Goal: Task Accomplishment & Management: Complete application form

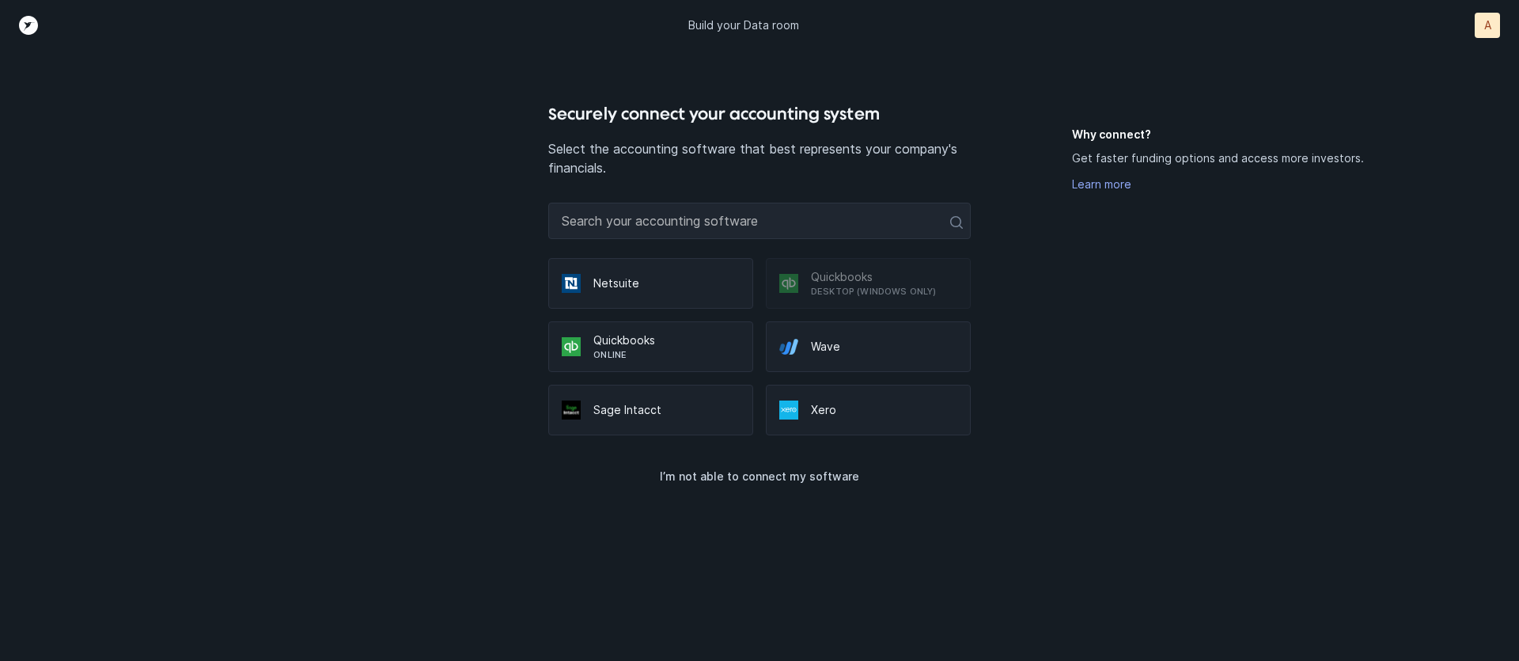
click at [644, 355] on p "Online" at bounding box center [666, 354] width 146 height 13
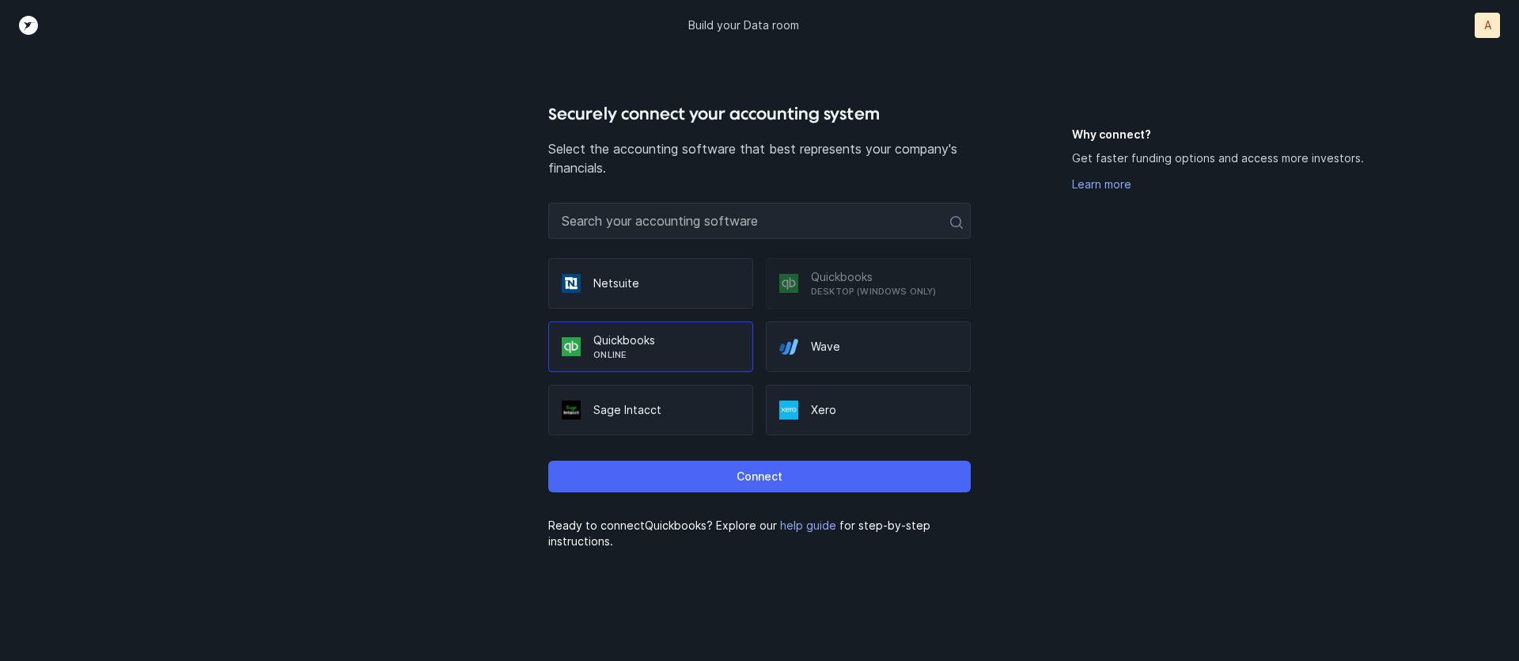
click at [714, 478] on button "Connect" at bounding box center [759, 476] width 422 height 32
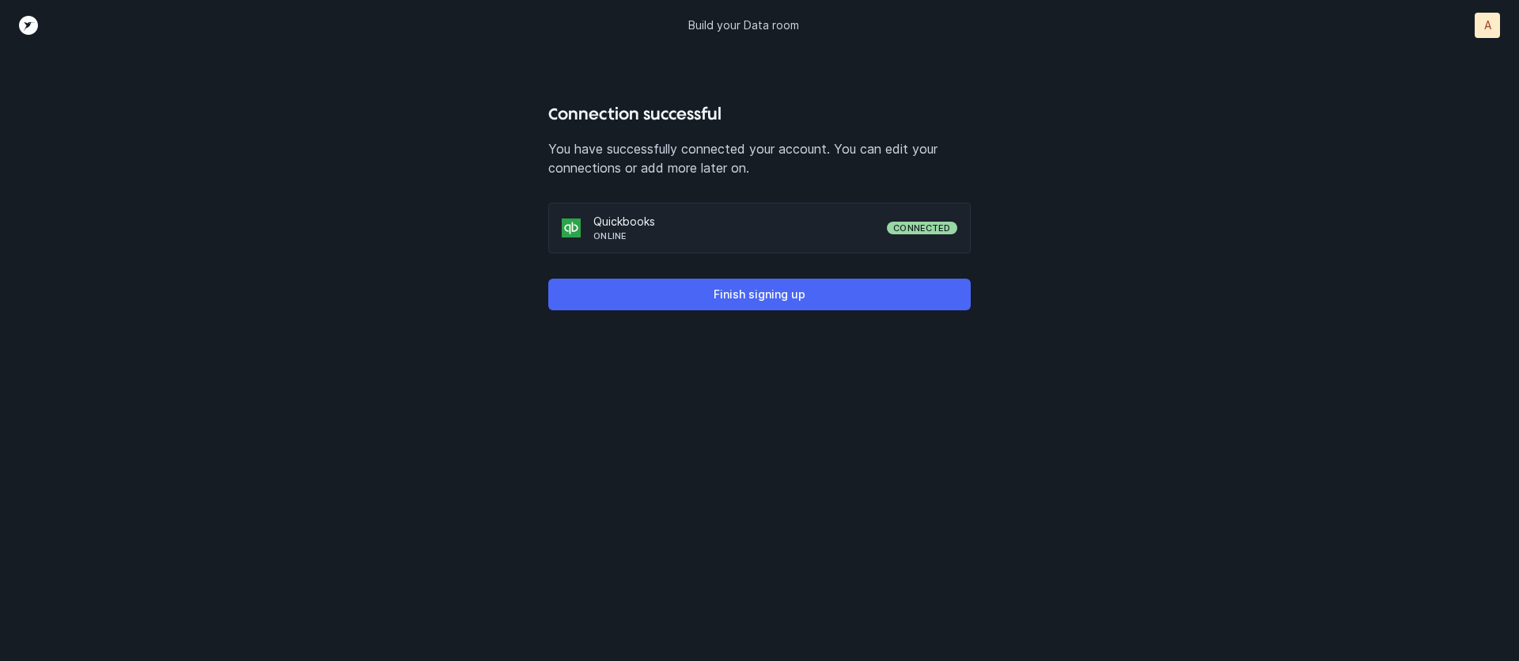
click at [786, 297] on p "Finish signing up" at bounding box center [760, 294] width 92 height 19
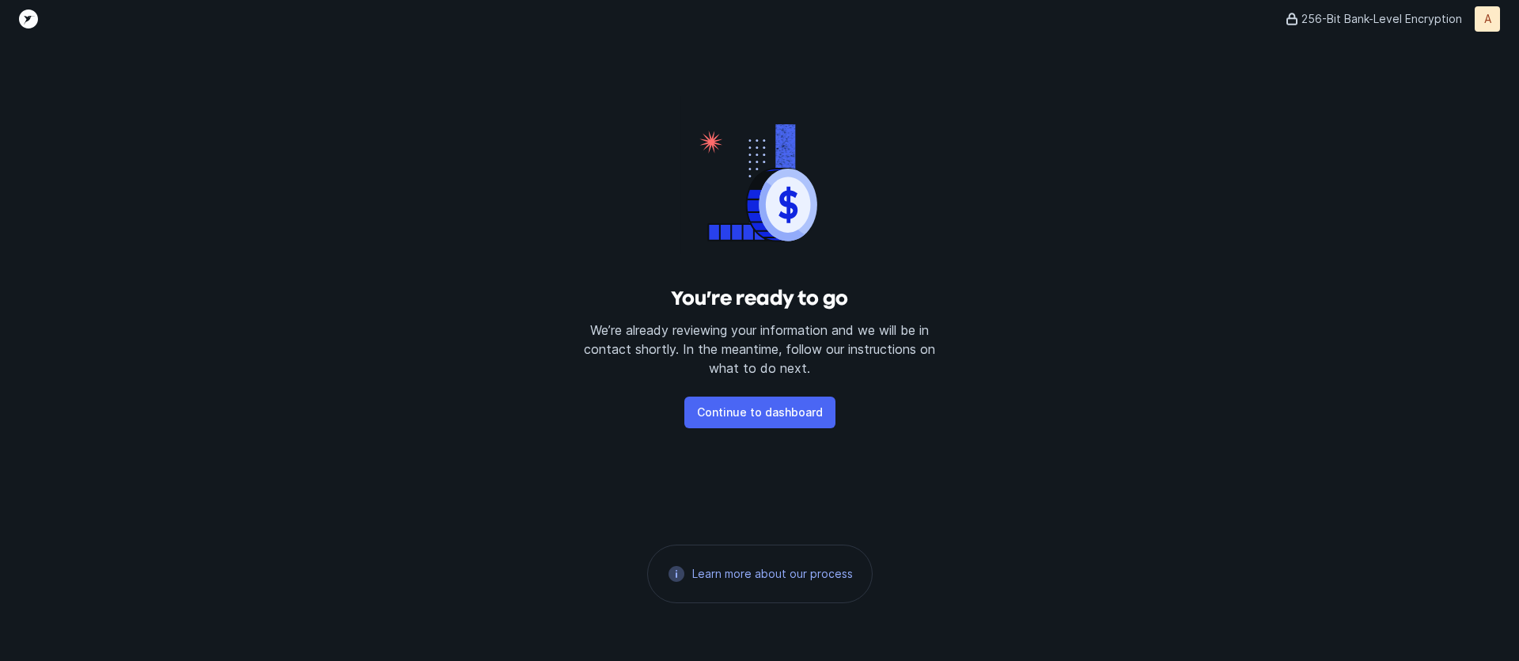
click at [793, 415] on p "Continue to dashboard" at bounding box center [760, 412] width 126 height 19
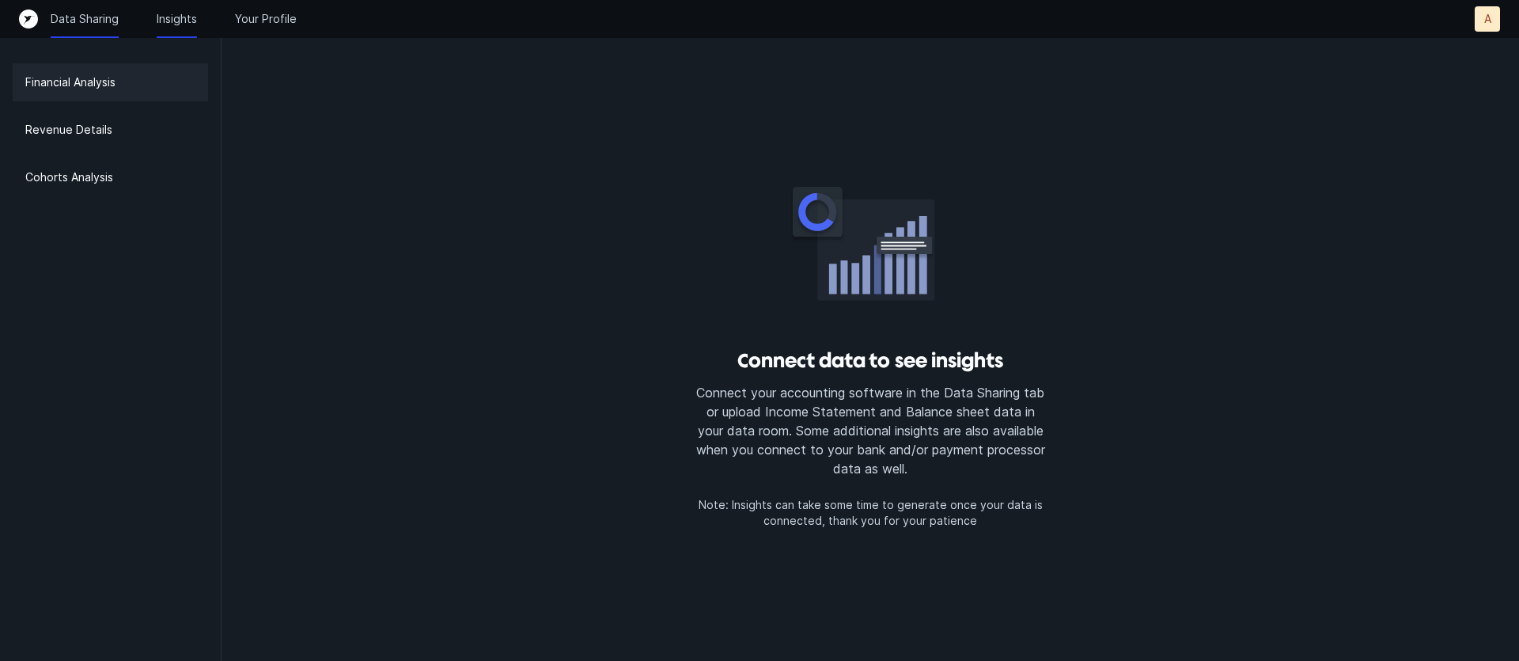
click at [97, 21] on p "Data Sharing" at bounding box center [85, 19] width 68 height 16
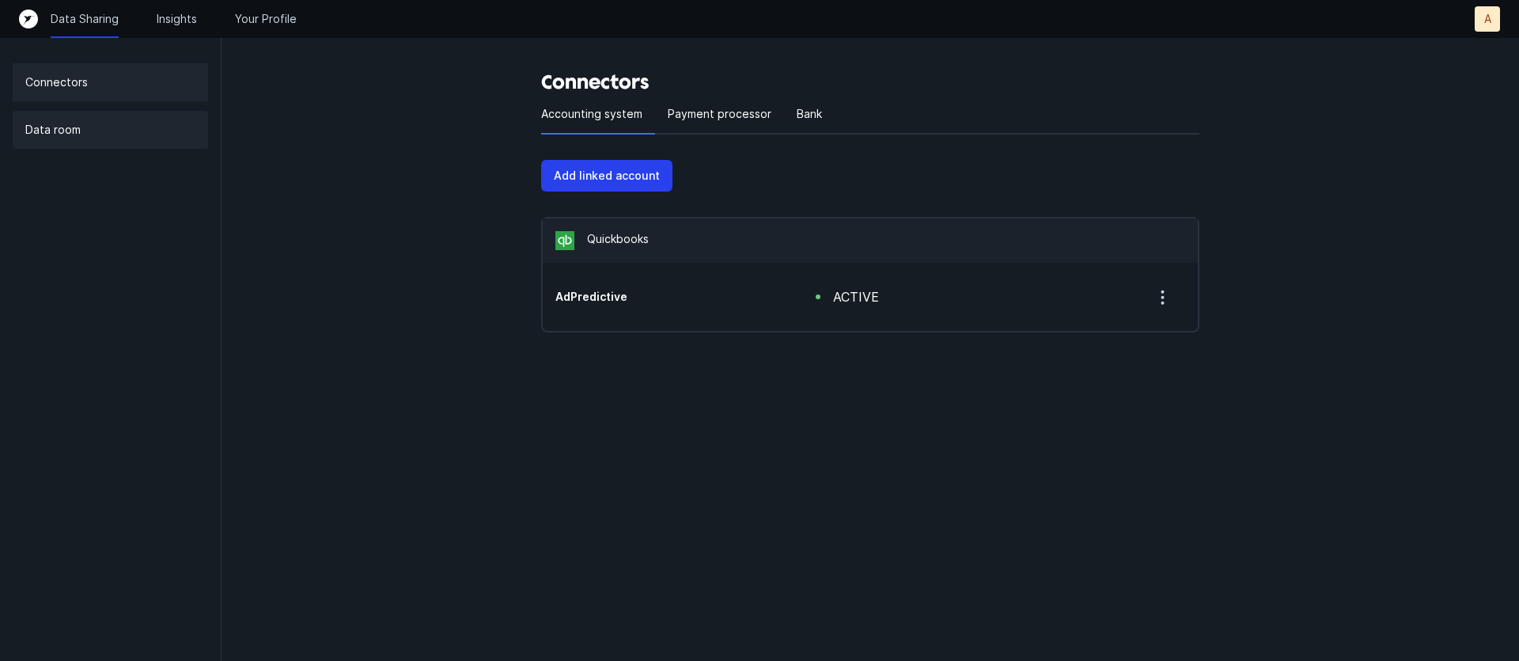
click at [41, 138] on p "Data room" at bounding box center [52, 129] width 55 height 19
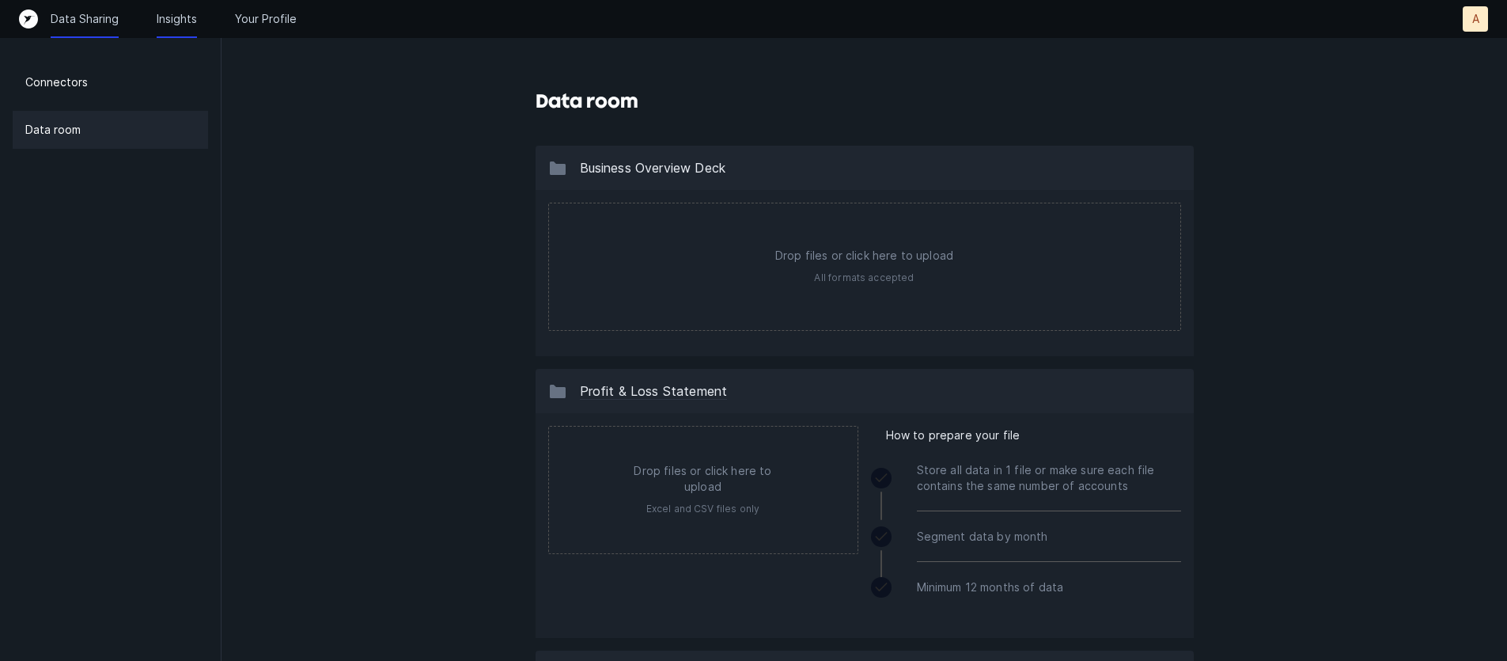
click at [165, 17] on p "Insights" at bounding box center [177, 19] width 40 height 16
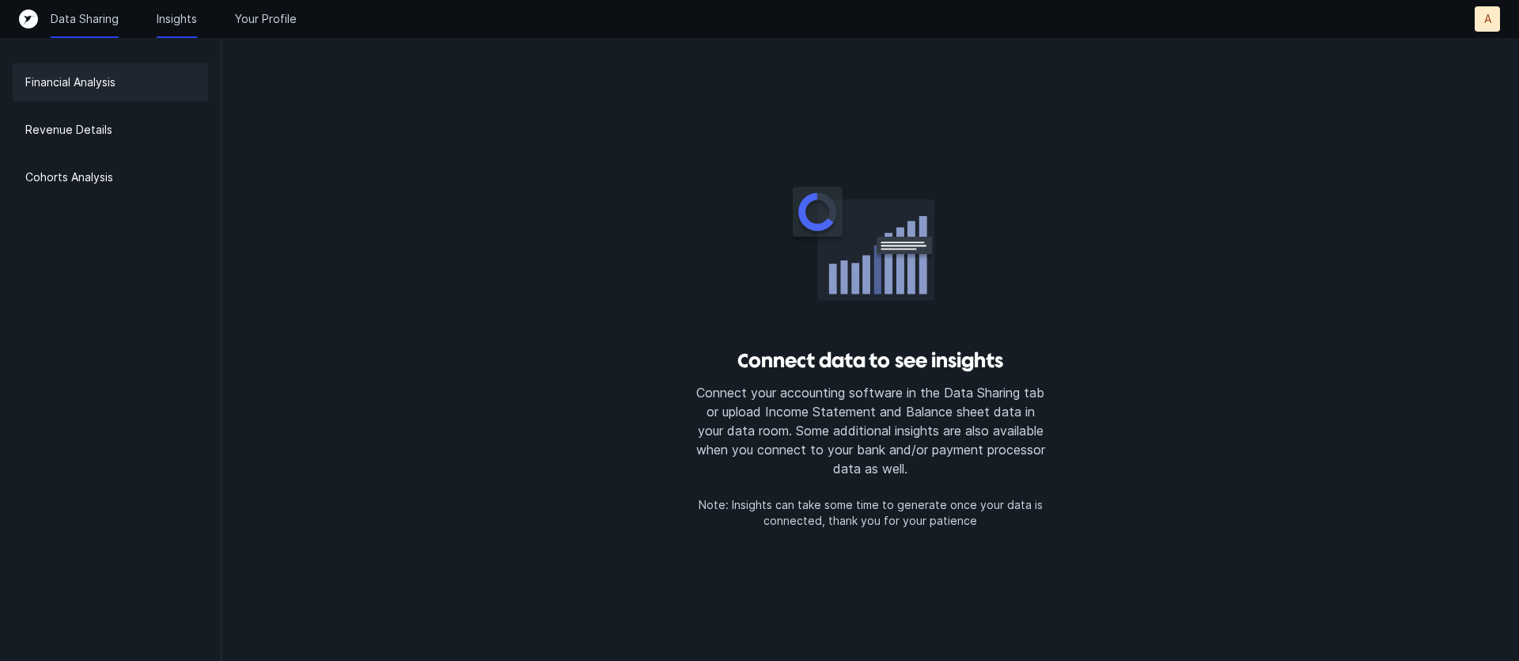
click at [98, 26] on p "Data Sharing" at bounding box center [85, 19] width 68 height 16
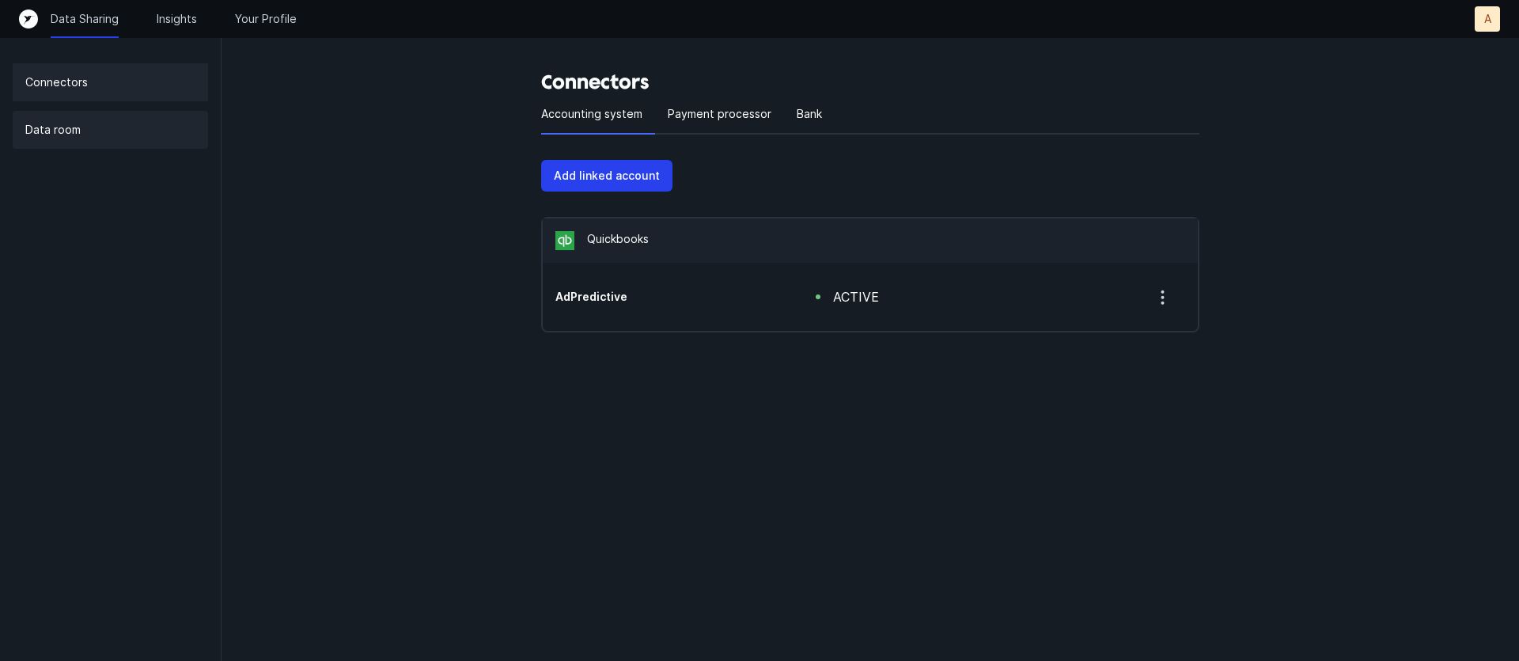
click at [85, 131] on div "Data room" at bounding box center [110, 130] width 195 height 38
